Goal: Find specific page/section: Find specific page/section

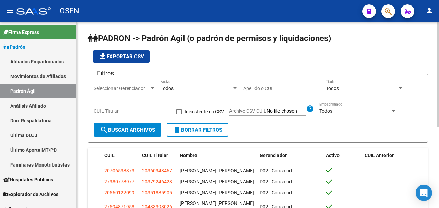
click at [251, 87] on input "Apellido o CUIL" at bounding box center [281, 89] width 77 height 6
paste input "23208977229"
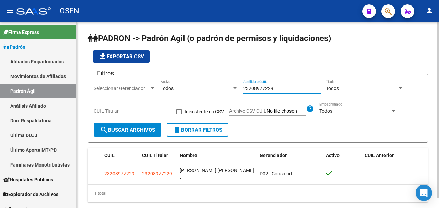
drag, startPoint x: 275, startPoint y: 89, endPoint x: 202, endPoint y: 81, distance: 74.1
click at [208, 81] on div "Filtros Seleccionar Gerenciador Seleccionar Gerenciador Todos Activo 2320897722…" at bounding box center [258, 102] width 328 height 44
paste input "0362502137"
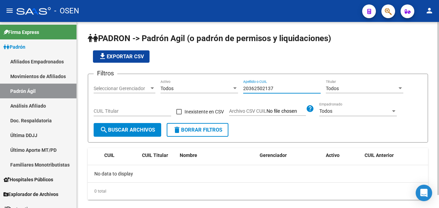
click at [280, 89] on input "20362502137" at bounding box center [281, 89] width 77 height 6
drag, startPoint x: 278, startPoint y: 88, endPoint x: 157, endPoint y: 85, distance: 121.4
click at [157, 85] on div "Filtros Seleccionar Gerenciador Seleccionar Gerenciador Todos Activo 2036250213…" at bounding box center [258, 102] width 328 height 44
drag, startPoint x: 282, startPoint y: 88, endPoint x: 120, endPoint y: 78, distance: 161.5
click at [154, 75] on form "Filtros Seleccionar Gerenciador Seleccionar Gerenciador Todos Activo 2036250213…" at bounding box center [258, 108] width 340 height 69
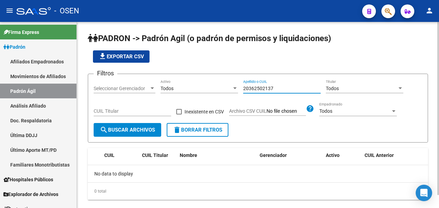
drag, startPoint x: 278, startPoint y: 90, endPoint x: 165, endPoint y: 85, distance: 114.0
click at [165, 85] on div "Filtros Seleccionar Gerenciador Seleccionar Gerenciador Todos Activo 2036250213…" at bounding box center [258, 102] width 328 height 44
paste input "55083390"
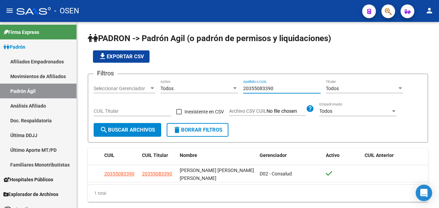
type input "20355083390"
click at [44, 64] on link "Afiliados Empadronados" at bounding box center [38, 61] width 76 height 15
